Goal: Communication & Community: Answer question/provide support

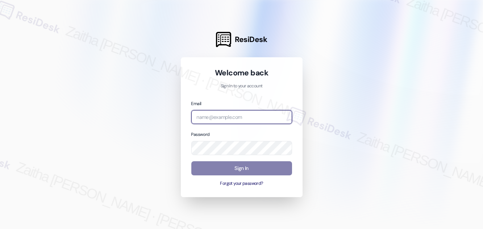
click at [204, 118] on input "email" at bounding box center [241, 117] width 101 height 14
type input "automated-surveys-rj_group-zaitha.mae.[PERSON_NAME]@rj_[DOMAIN_NAME]"
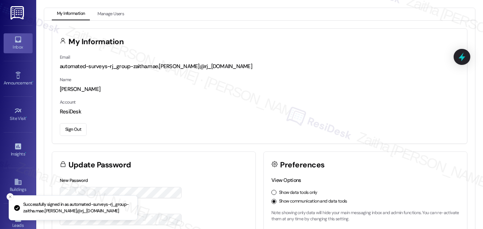
click at [18, 47] on div "Inbox" at bounding box center [18, 46] width 36 height 7
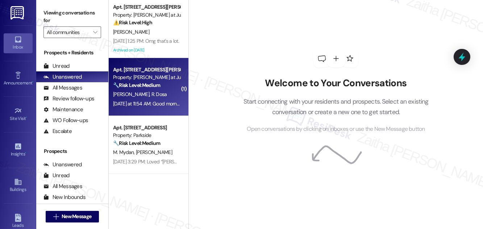
click at [146, 90] on div "[PERSON_NAME] Dosa" at bounding box center [146, 94] width 68 height 9
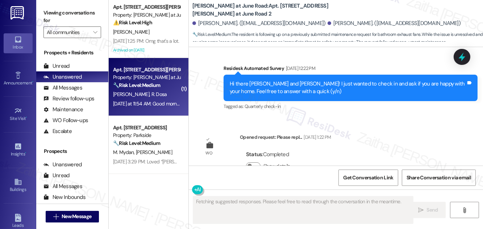
scroll to position [9060, 0]
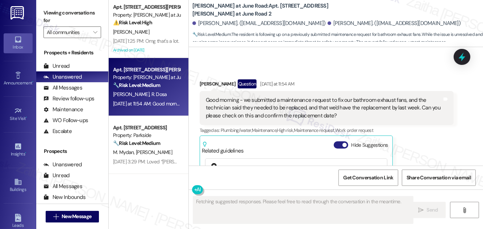
click at [337, 141] on button "Hide Suggestions" at bounding box center [341, 144] width 14 height 7
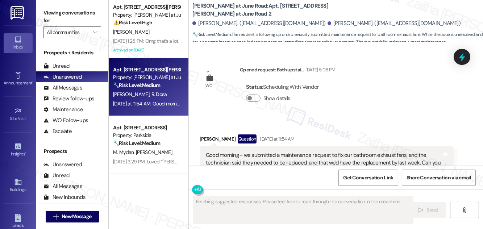
scroll to position [8977, 0]
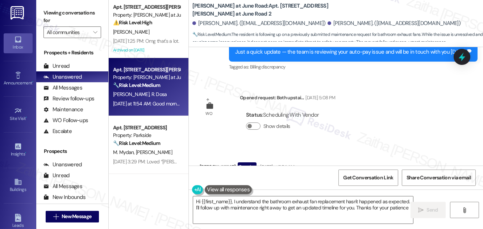
type textarea "Hi {{first_name}}, I understand the bathroom exhaust fan replacement hasn't hap…"
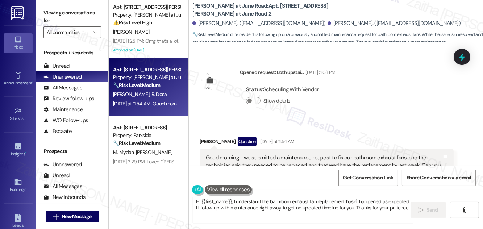
scroll to position [9010, 0]
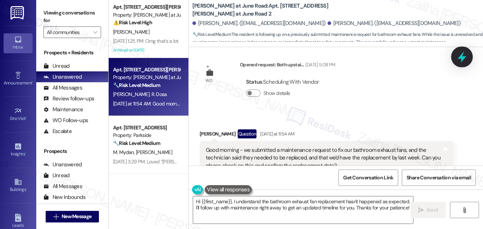
click at [460, 56] on icon at bounding box center [462, 56] width 9 height 11
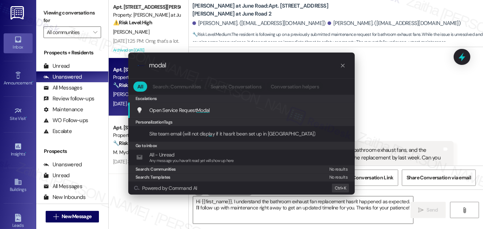
type input "modal"
click at [205, 109] on span "Modal" at bounding box center [202, 110] width 13 height 7
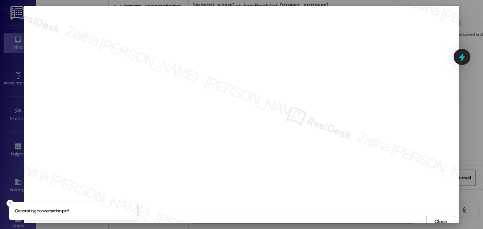
scroll to position [4, 0]
click at [438, 220] on span "Close" at bounding box center [440, 218] width 13 height 8
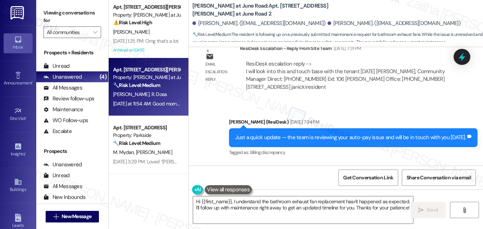
scroll to position [9010, 0]
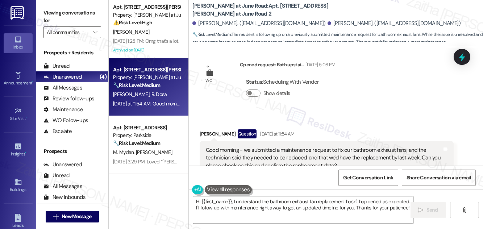
click at [233, 203] on textarea "Hi {{first_name}}, I understand the bathroom exhaust fan replacement hasn't hap…" at bounding box center [303, 209] width 220 height 27
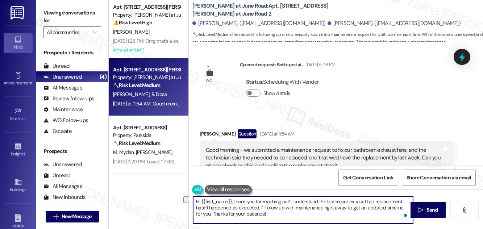
drag, startPoint x: 322, startPoint y: 207, endPoint x: 346, endPoint y: 205, distance: 23.6
click at [346, 205] on textarea "Hi {{first_name}}, thank you for reaching out! I understand the bathroom exhaus…" at bounding box center [303, 209] width 220 height 27
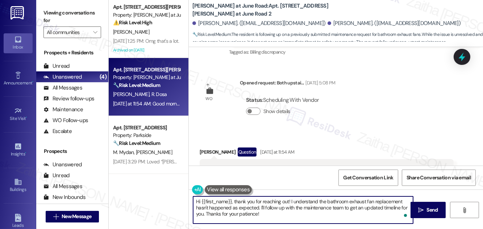
scroll to position [8977, 0]
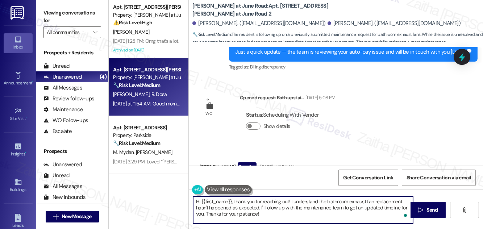
click at [207, 162] on div "[PERSON_NAME] Question [DATE] at 11:54 AM" at bounding box center [327, 168] width 254 height 12
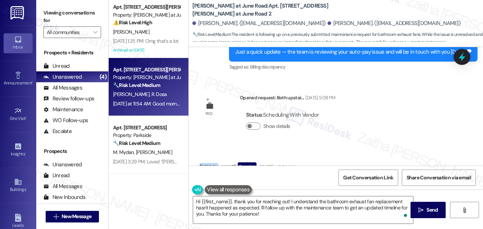
click at [207, 162] on div "[PERSON_NAME] Question [DATE] at 11:54 AM" at bounding box center [327, 168] width 254 height 12
copy div "[PERSON_NAME]"
click at [221, 199] on textarea "Hi {{first_name}}, thank you for reaching out! I understand the bathroom exhaus…" at bounding box center [303, 209] width 220 height 27
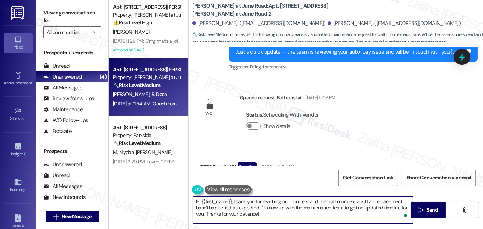
click at [221, 199] on textarea "Hi {{first_name}}, thank you for reaching out! I understand the bathroom exhaus…" at bounding box center [303, 209] width 220 height 27
paste textarea "[PERSON_NAME]"
type textarea "Hi [PERSON_NAME], thank you for reaching out! I understand the bathroom exhaust…"
click at [428, 207] on span "Send" at bounding box center [432, 210] width 11 height 8
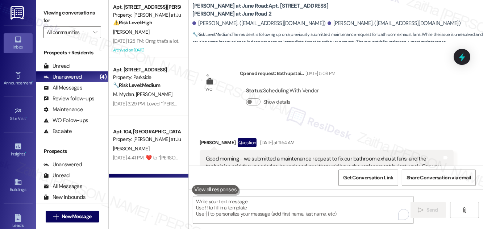
scroll to position [9002, 0]
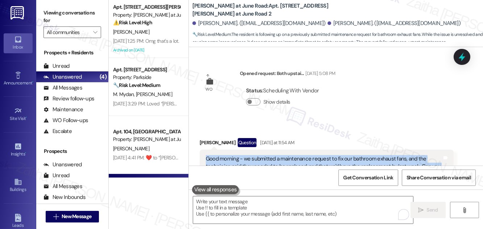
drag, startPoint x: 206, startPoint y: 70, endPoint x: 353, endPoint y: 84, distance: 148.1
click at [353, 155] on div "Good morning - we submitted a maintenance request to fix our bathroom exhaust f…" at bounding box center [324, 166] width 236 height 23
copy div "Good morning - we submitted a maintenance request to fix our bathroom exhaust f…"
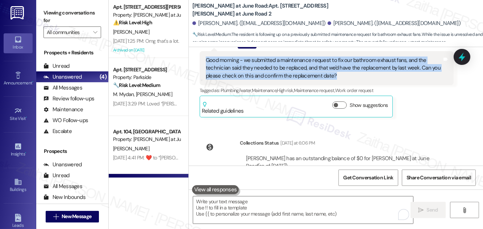
scroll to position [9109, 0]
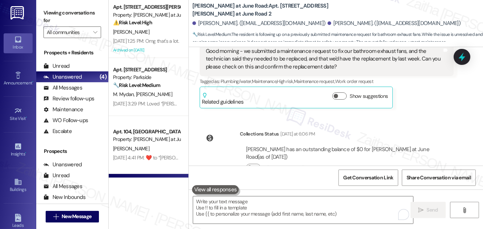
click at [415, 161] on div "Click to show details" at bounding box center [346, 169] width 201 height 16
click at [457, 57] on icon at bounding box center [461, 56] width 9 height 9
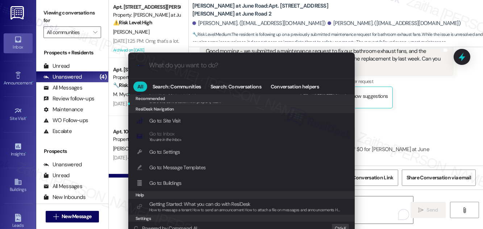
scroll to position [33, 0]
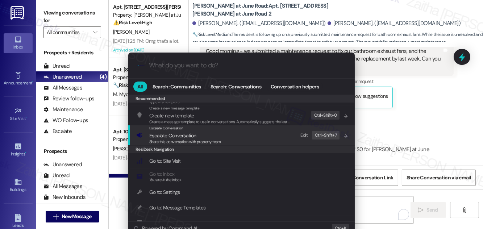
click at [168, 136] on span "Escalate Conversation" at bounding box center [172, 135] width 47 height 7
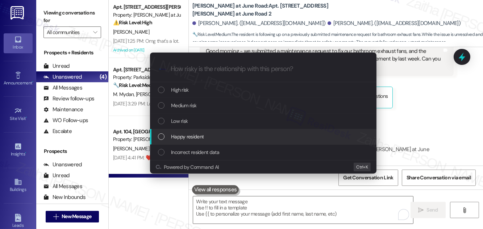
scroll to position [0, 0]
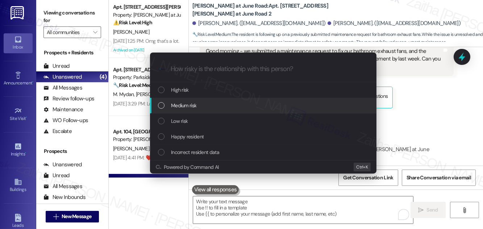
drag, startPoint x: 180, startPoint y: 106, endPoint x: 188, endPoint y: 108, distance: 8.3
click at [180, 106] on span "Medium risk" at bounding box center [183, 105] width 25 height 8
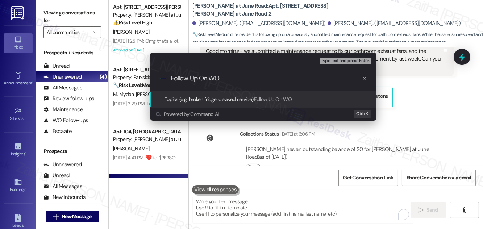
click at [202, 78] on input "Follow Up On WO" at bounding box center [266, 79] width 191 height 8
click at [245, 78] on input "Follow Up on WO" at bounding box center [266, 79] width 191 height 8
paste input "#407301"
click at [244, 79] on input "Follow Up on WO #407301-" at bounding box center [266, 79] width 191 height 8
type input "Follow Up on WO #407301 -"
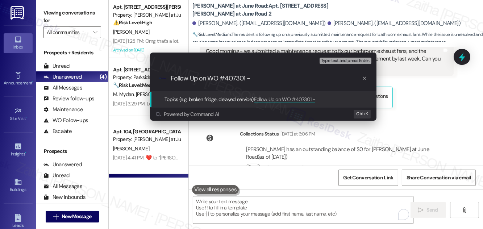
drag, startPoint x: 172, startPoint y: 78, endPoint x: 271, endPoint y: 79, distance: 99.6
click at [271, 79] on input "Follow Up on WO #407301 -" at bounding box center [266, 79] width 191 height 8
paste input "Maintenance Follow-Up: Exhaust Fan Replacement Status"
click at [234, 77] on input "Maintenance Follow-Up: Exhaust Fan Replacement Status" at bounding box center [266, 79] width 191 height 8
paste input "#407301"
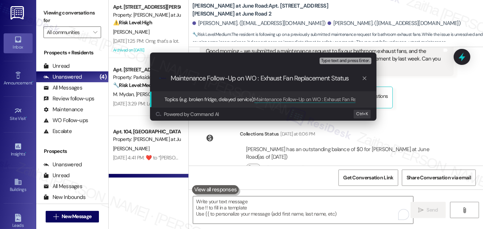
type input "Maintenance Follow-Up on WO #407301: Exhaust Fan Replacement Status"
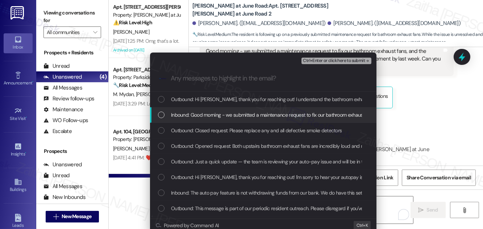
click at [222, 109] on div "Inbound: Good morning - we submitted a maintenance request to fix our bathroom …" at bounding box center [263, 115] width 226 height 16
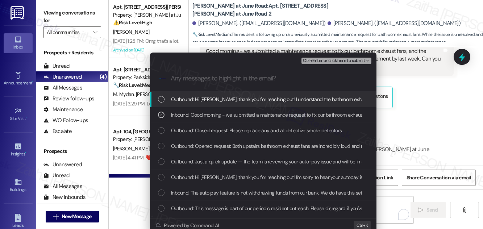
click at [320, 60] on span "Ctrl+Enter or click here to submit" at bounding box center [334, 60] width 62 height 5
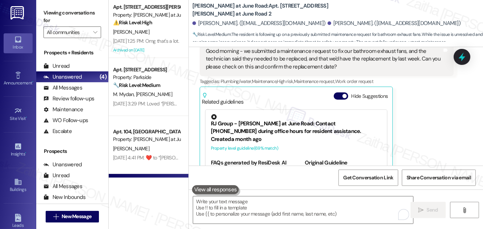
scroll to position [9061, 0]
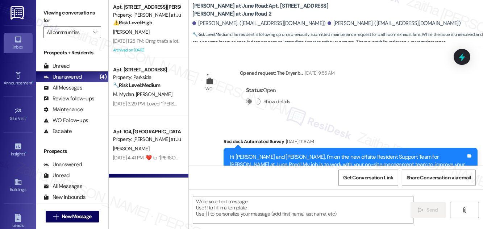
type textarea "Fetching suggested responses. Please feel free to read through the conversation…"
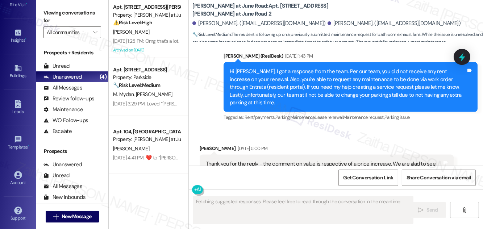
scroll to position [9068, 0]
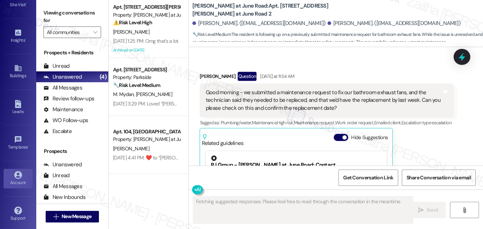
click at [17, 180] on div "Account" at bounding box center [18, 182] width 36 height 7
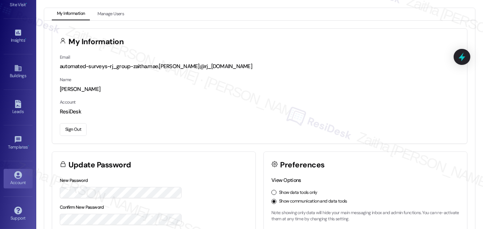
click at [73, 131] on button "Sign Out" at bounding box center [73, 129] width 27 height 13
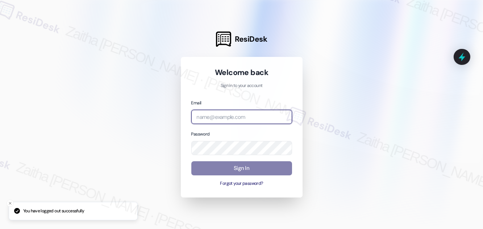
click at [246, 118] on input "email" at bounding box center [241, 117] width 101 height 14
type input "m"
type input "automated-surveys-meridian_management-zaitha.mae.[PERSON_NAME]@meridian_[DOMAIN…"
